Goal: Task Accomplishment & Management: Manage account settings

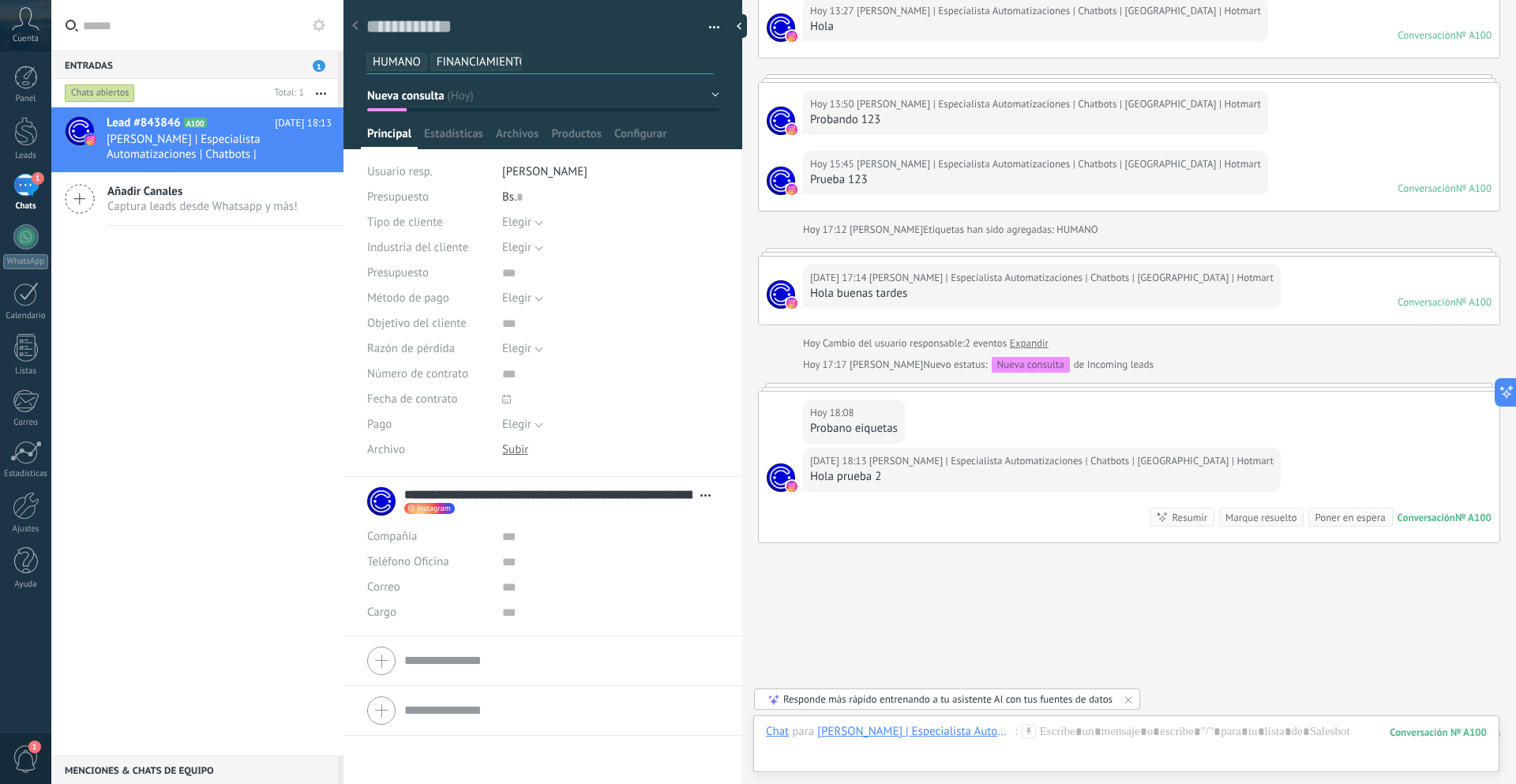
scroll to position [24, 0]
click at [359, 31] on div at bounding box center [355, 26] width 22 height 31
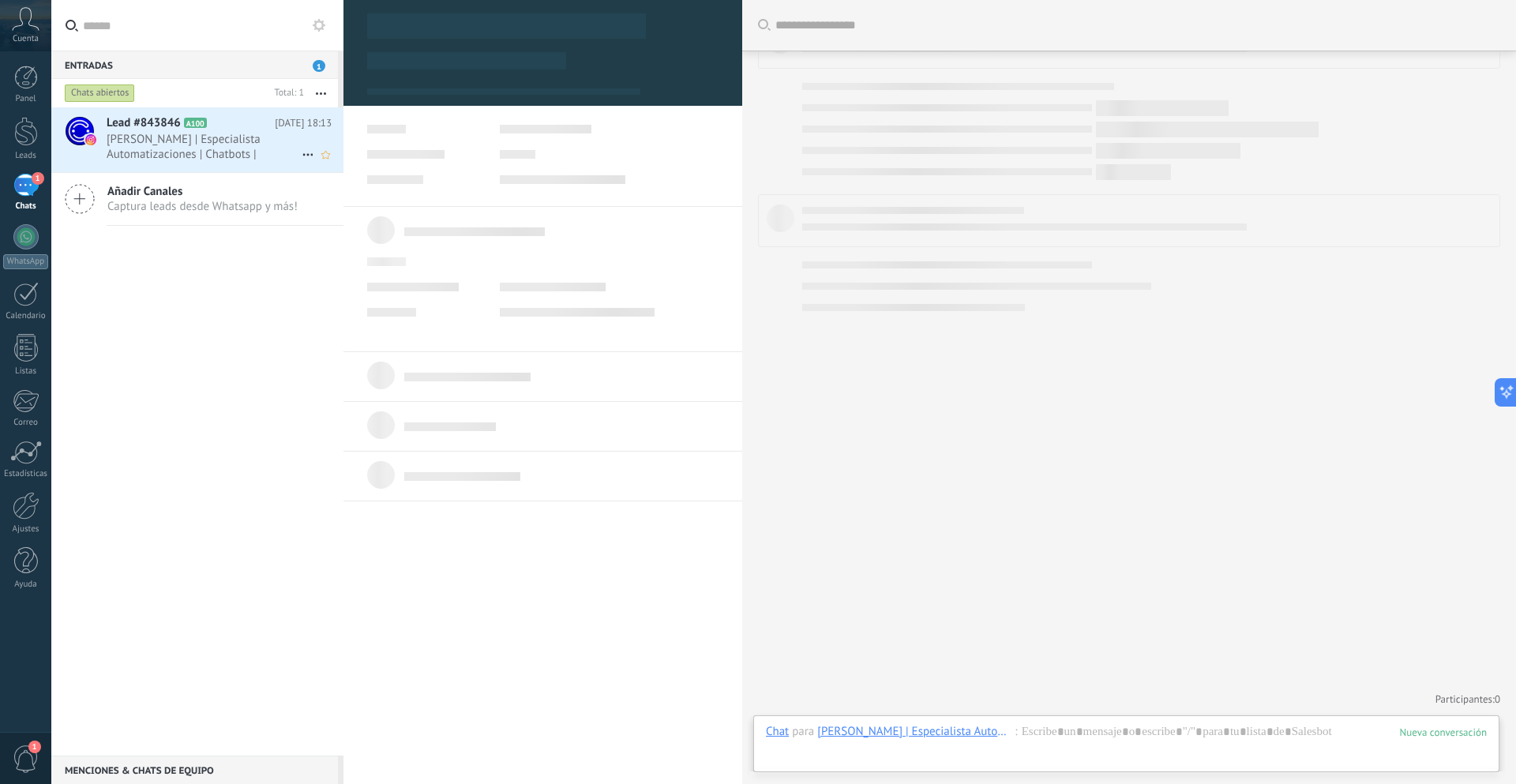
click at [227, 155] on span "[PERSON_NAME] | Especialista Automatizaciones | Chatbots | [GEOGRAPHIC_DATA] | …" at bounding box center [204, 146] width 195 height 30
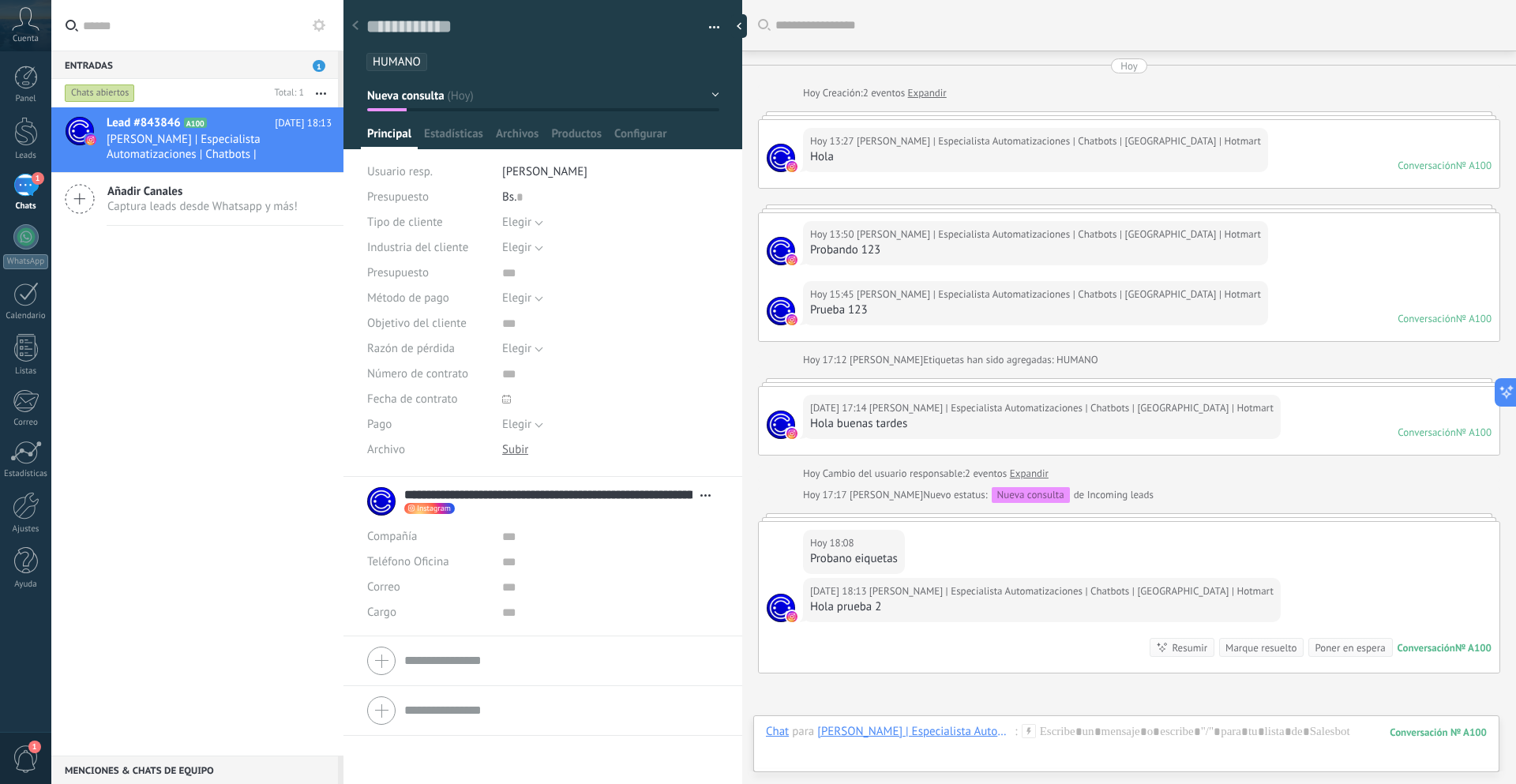
scroll to position [131, 0]
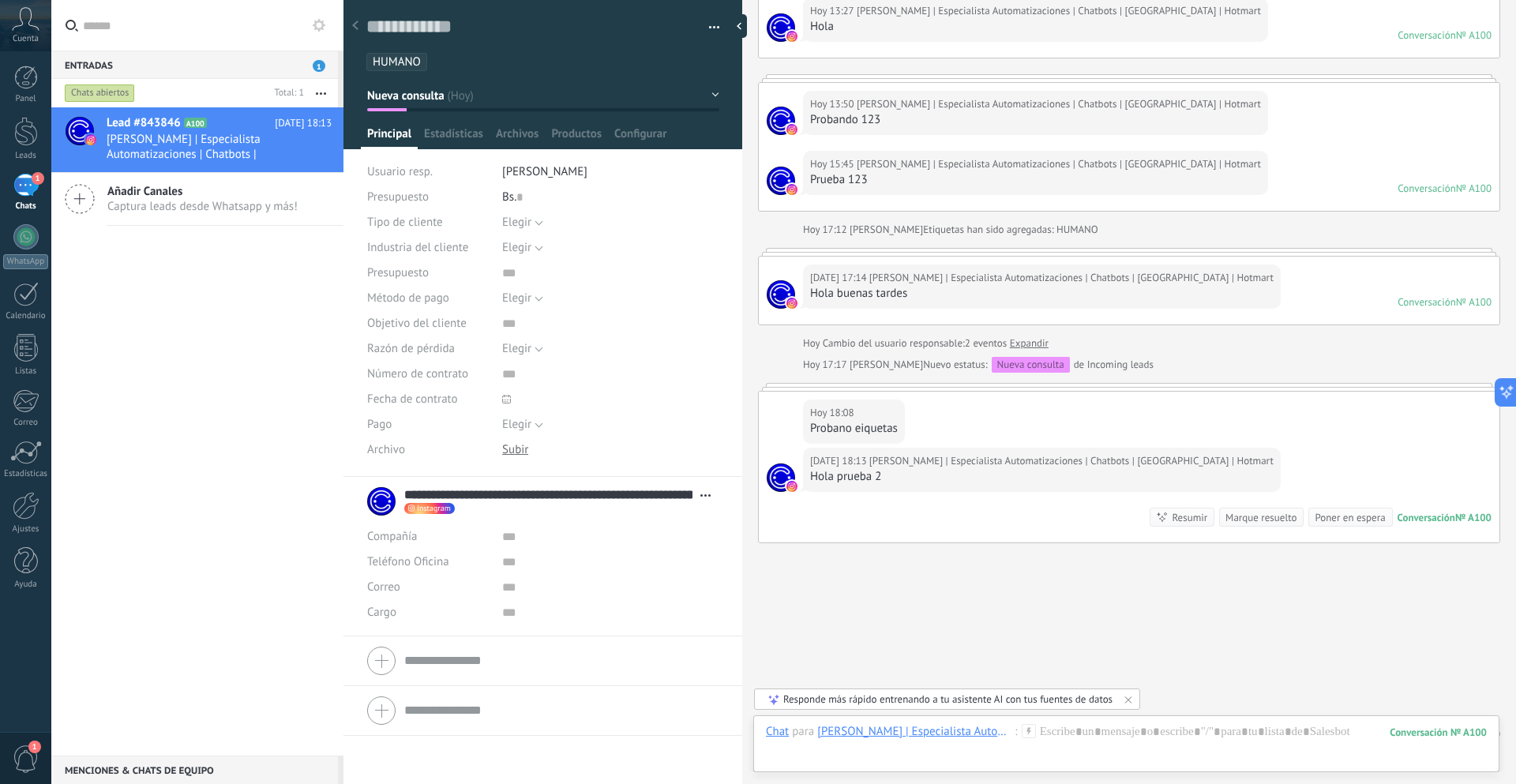
click at [476, 61] on ul "HUMANO" at bounding box center [540, 61] width 350 height 21
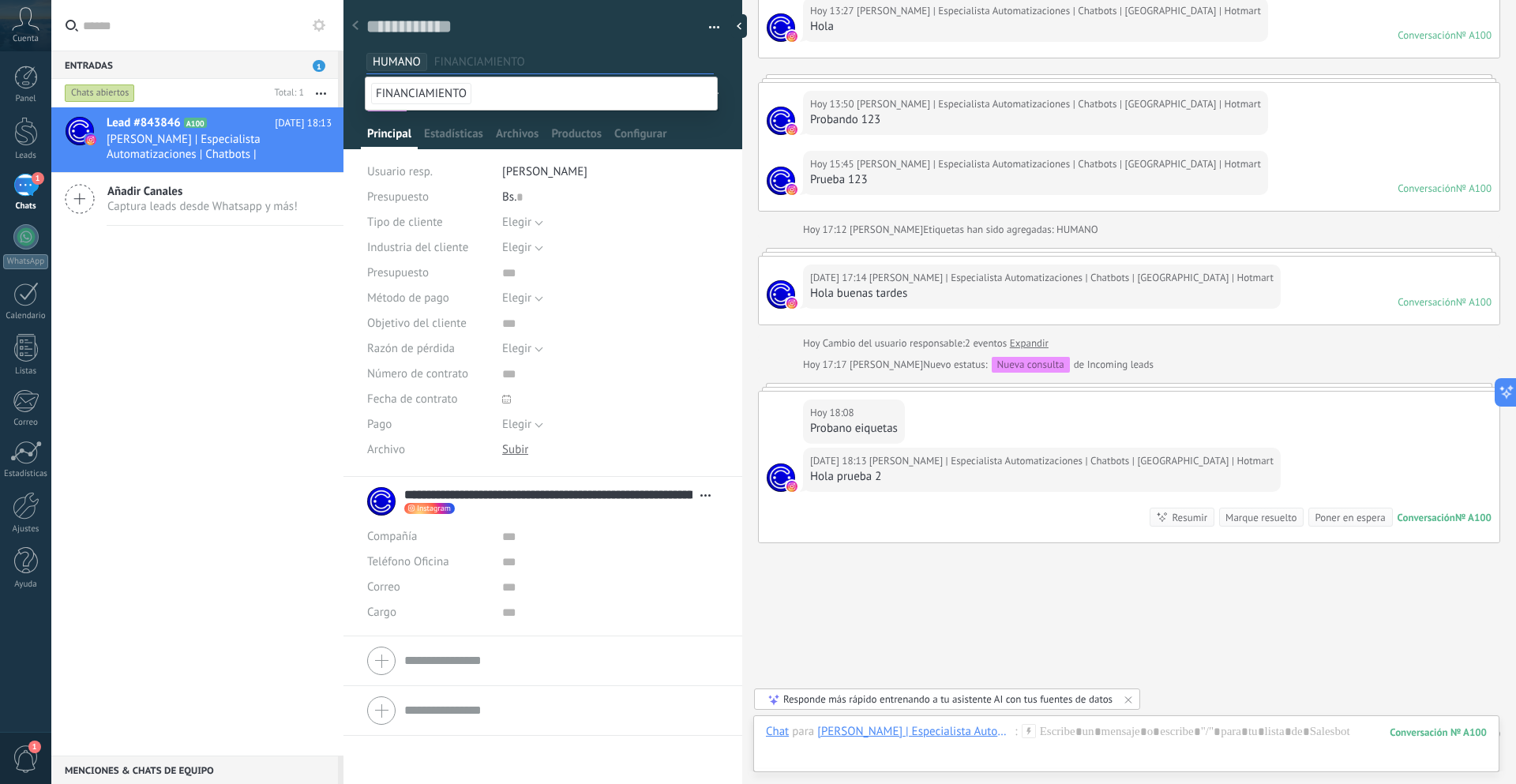
click at [448, 91] on span "FINANCIAMIENTO" at bounding box center [422, 93] width 100 height 21
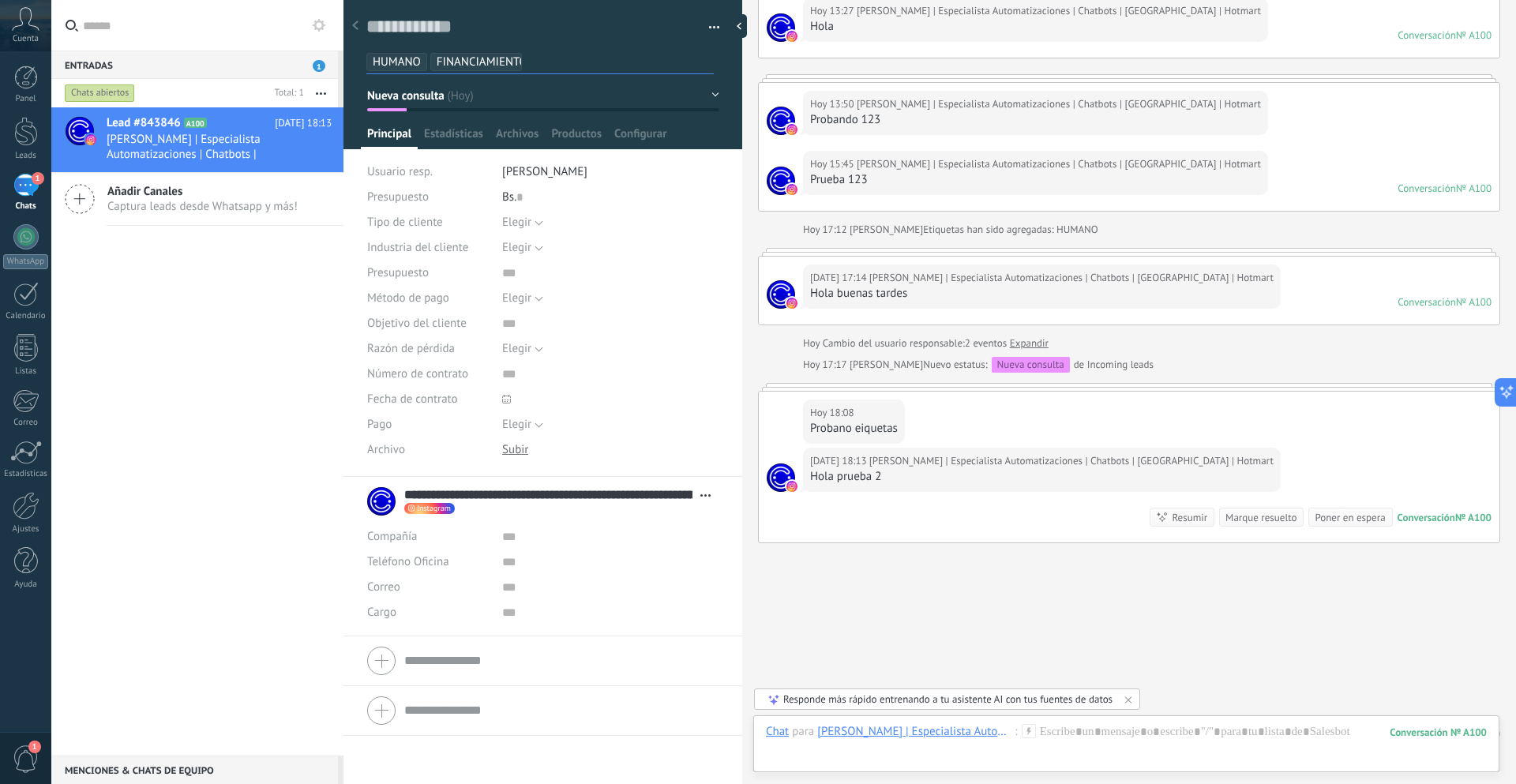
click at [687, 96] on button "Nueva consulta" at bounding box center [543, 95] width 352 height 28
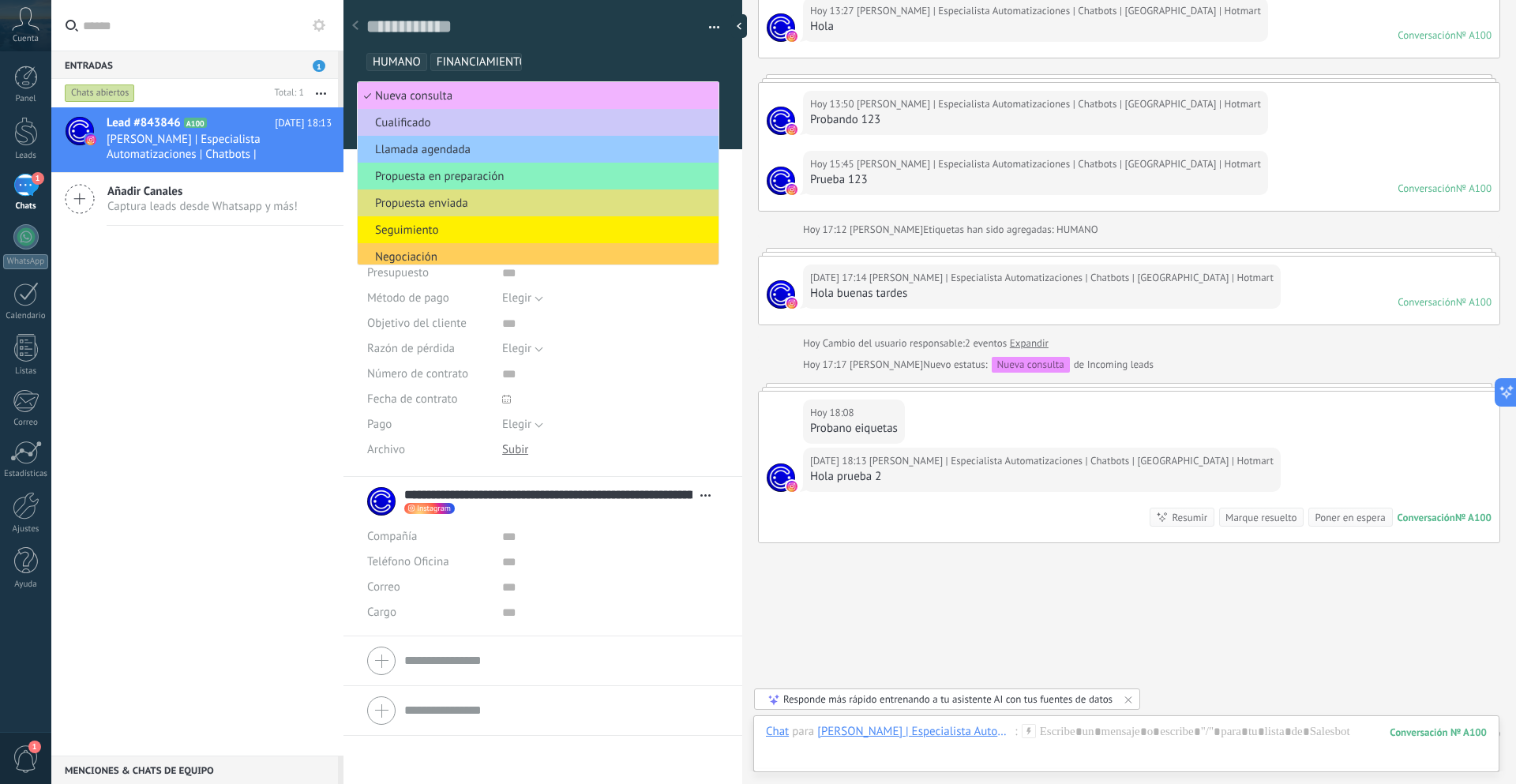
click at [508, 91] on span "Nueva consulta" at bounding box center [536, 96] width 356 height 15
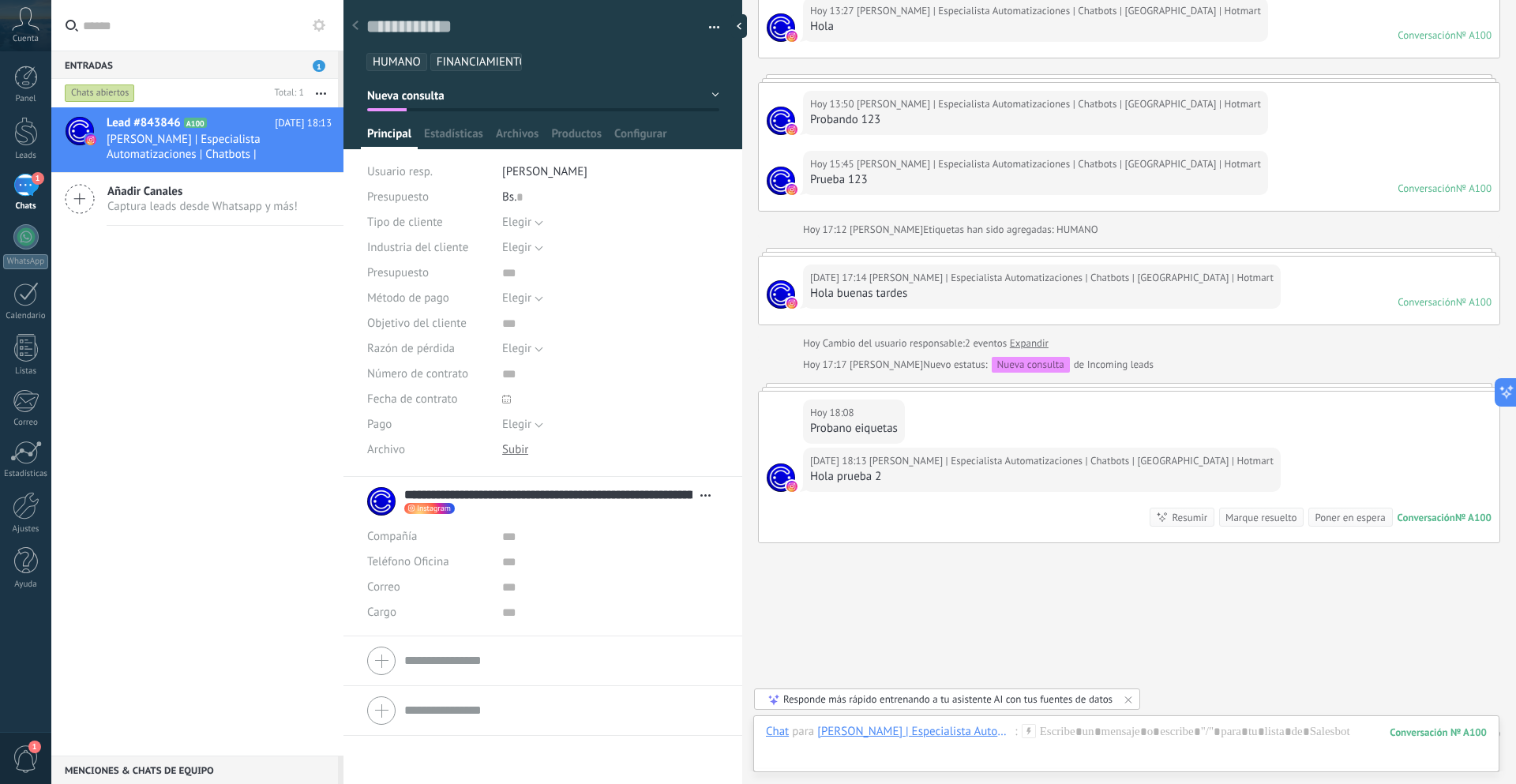
click at [391, 758] on div "**********" at bounding box center [542, 630] width 399 height 308
click at [200, 132] on span "[PERSON_NAME] | Especialista Automatizaciones | Chatbots | [GEOGRAPHIC_DATA] | …" at bounding box center [204, 146] width 195 height 30
click at [353, 24] on icon at bounding box center [355, 25] width 6 height 9
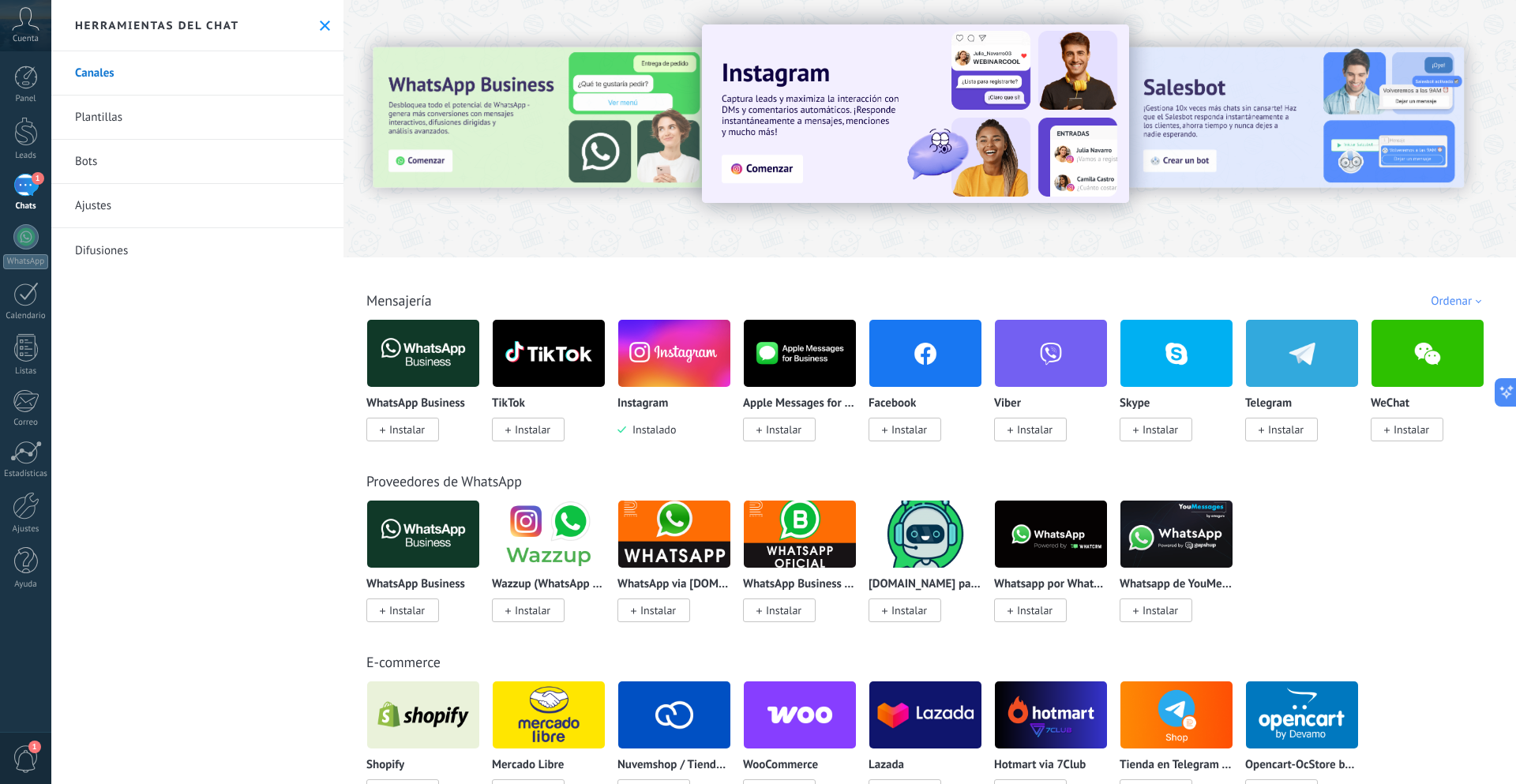
click at [27, 187] on div "1" at bounding box center [26, 184] width 26 height 23
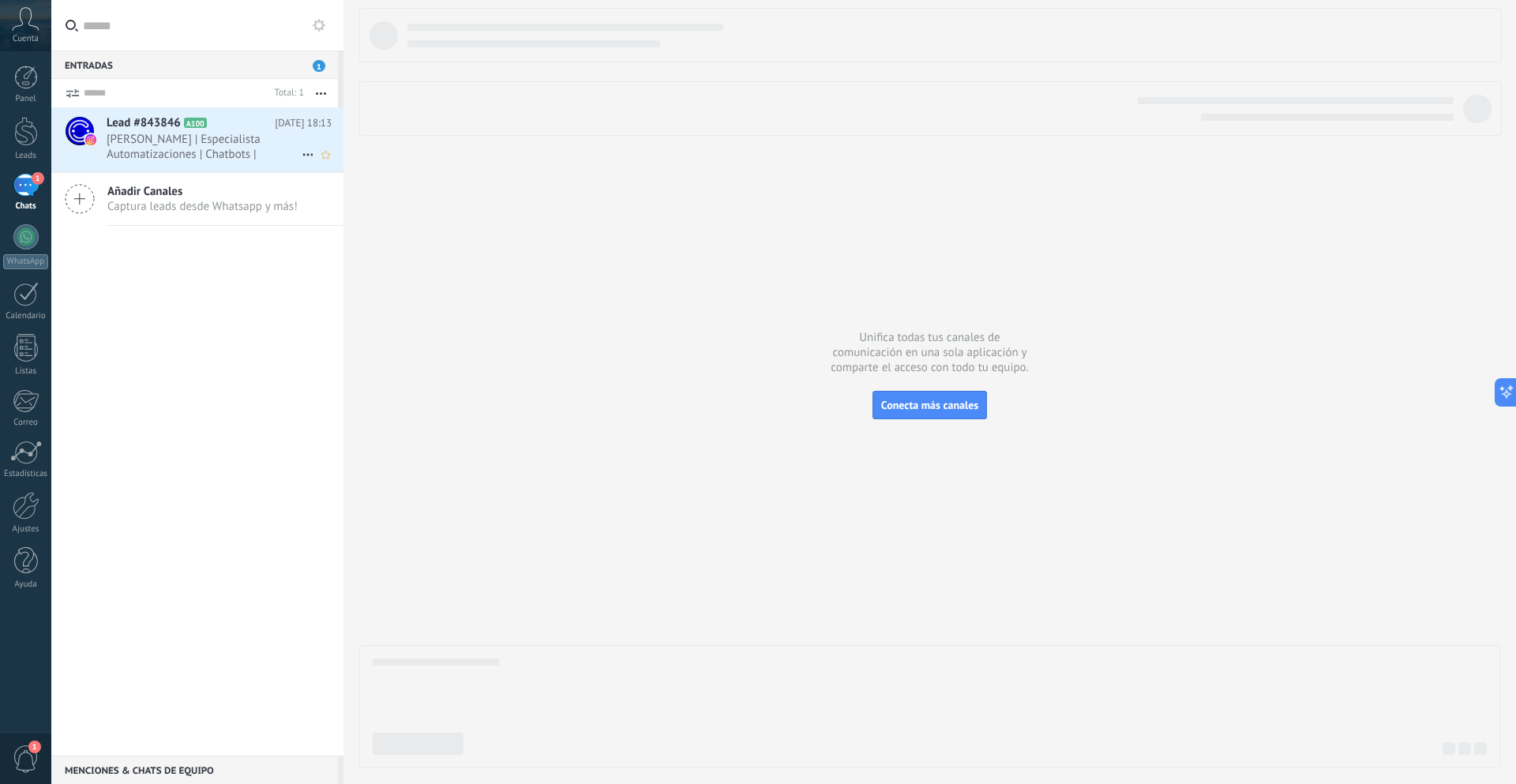
click at [179, 142] on span "[PERSON_NAME] | Especialista Automatizaciones | Chatbots | [GEOGRAPHIC_DATA] | …" at bounding box center [204, 146] width 195 height 30
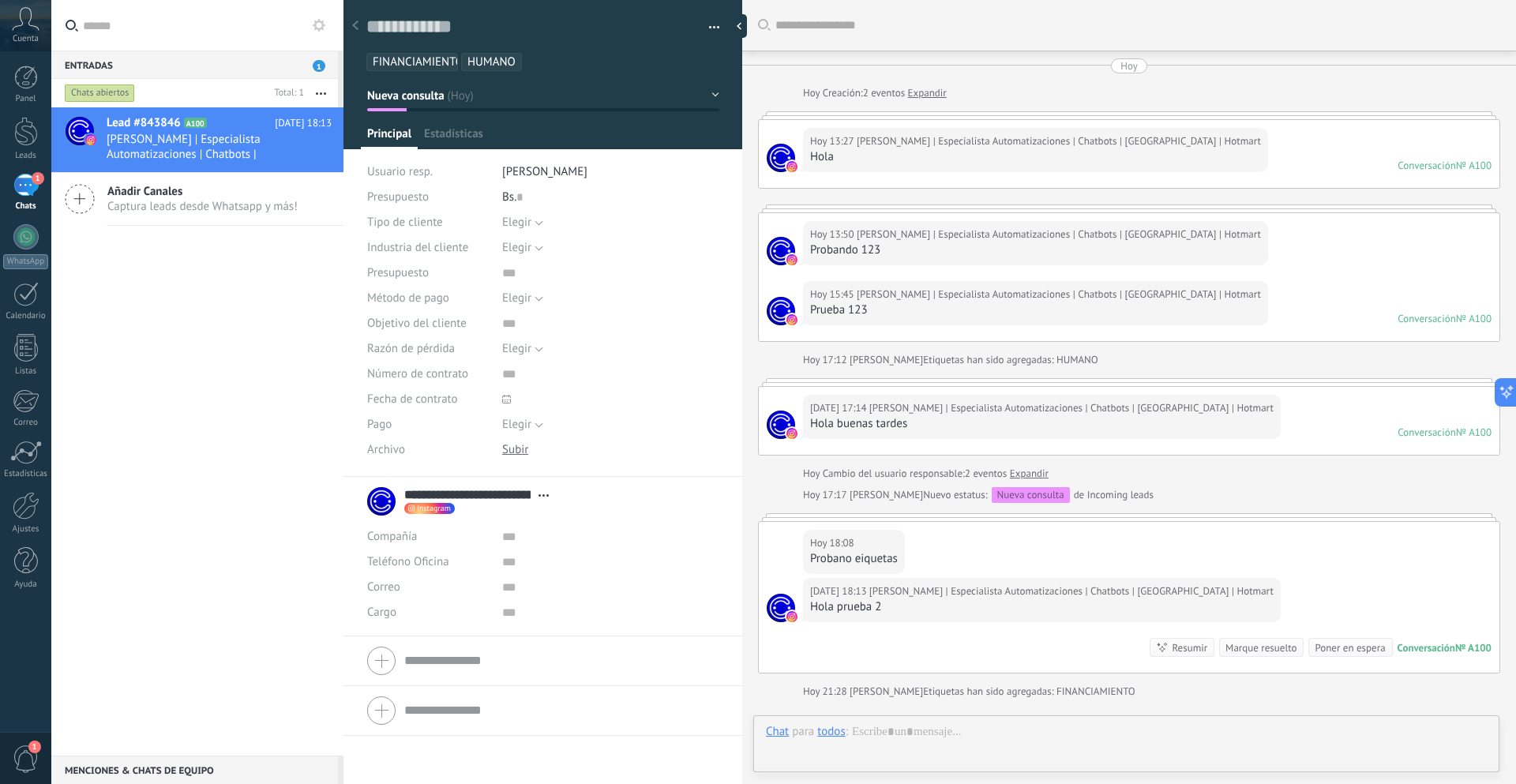
type textarea "**********"
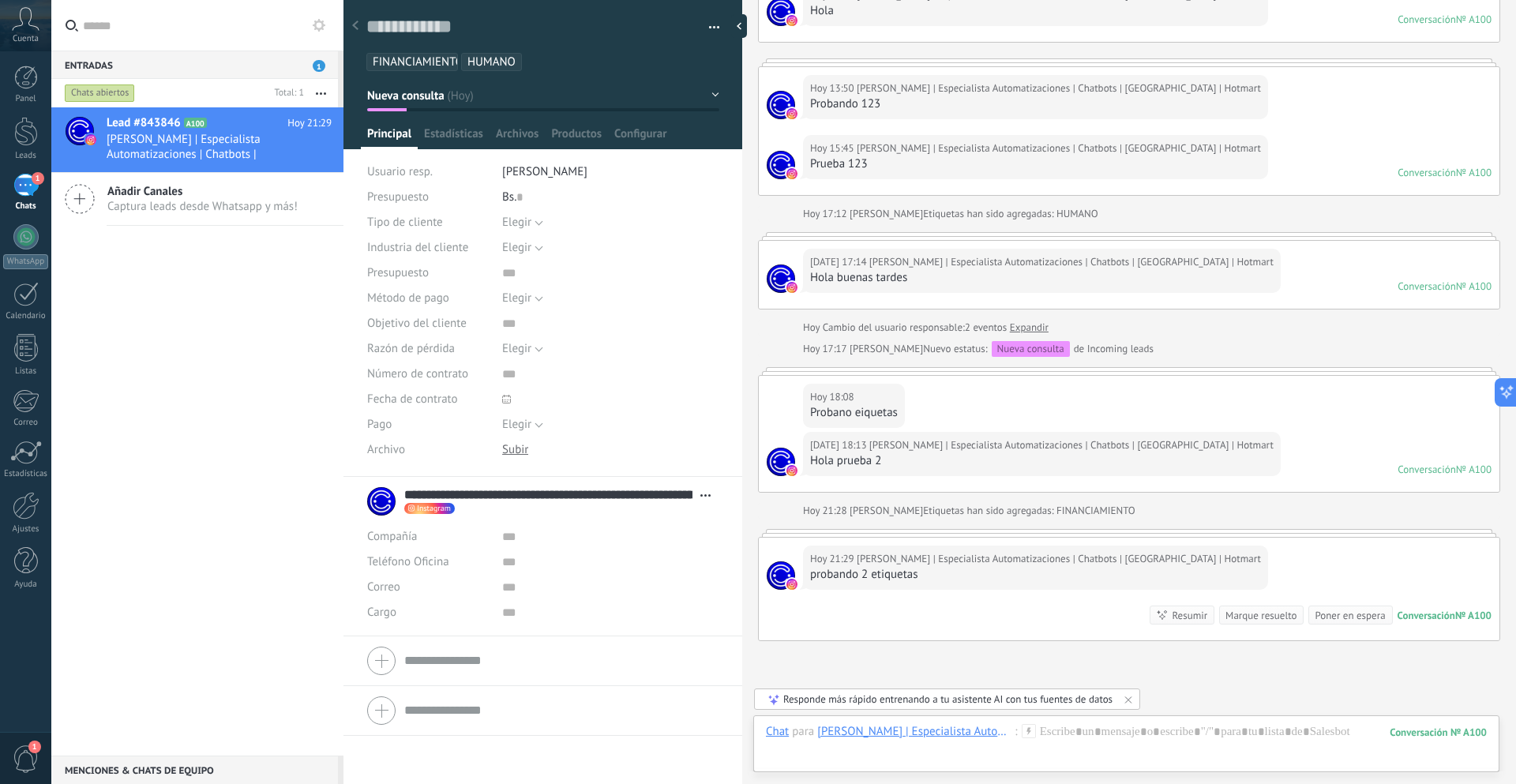
scroll to position [244, 0]
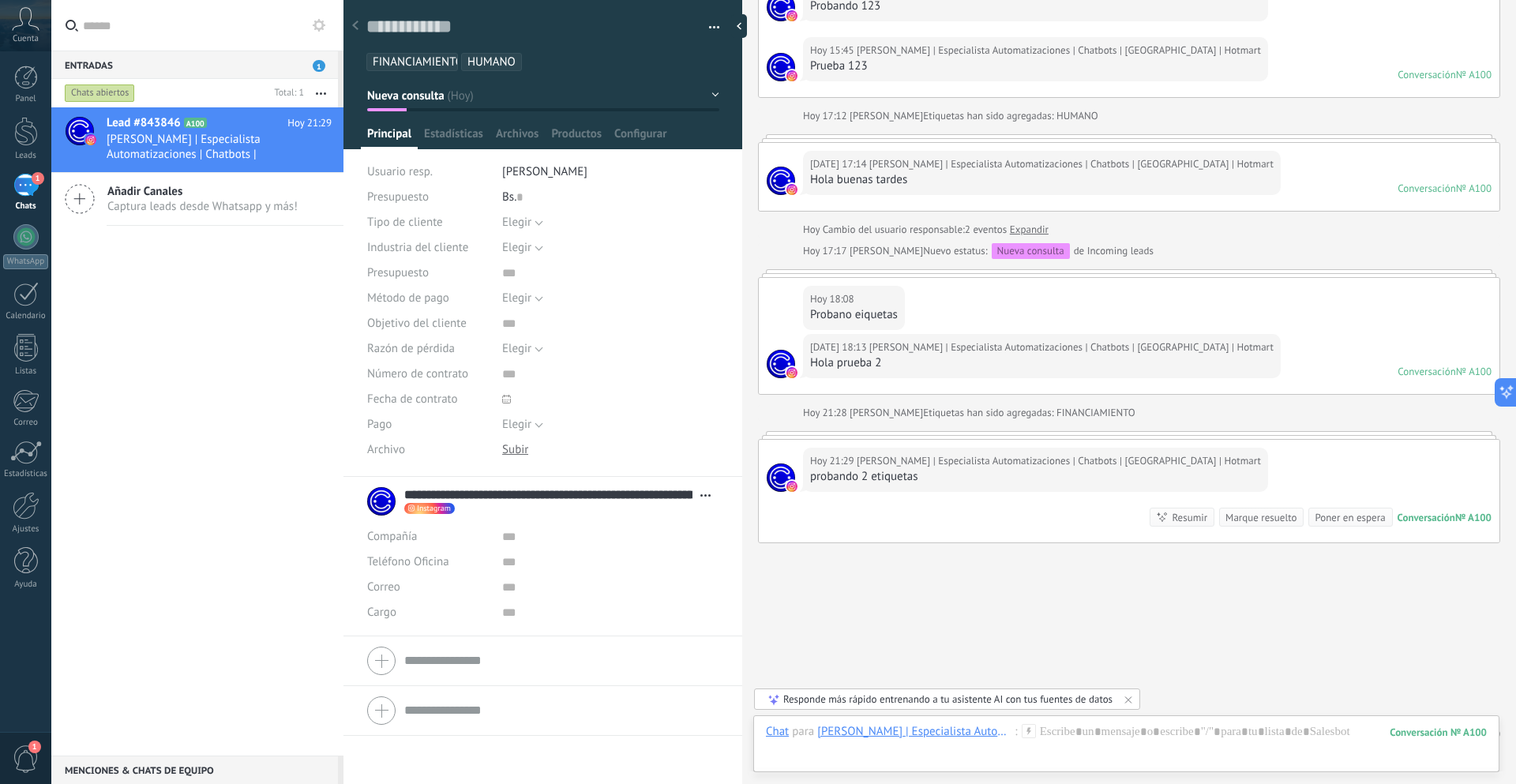
click at [1174, 435] on div at bounding box center [1128, 434] width 742 height 8
